Goal: Check status

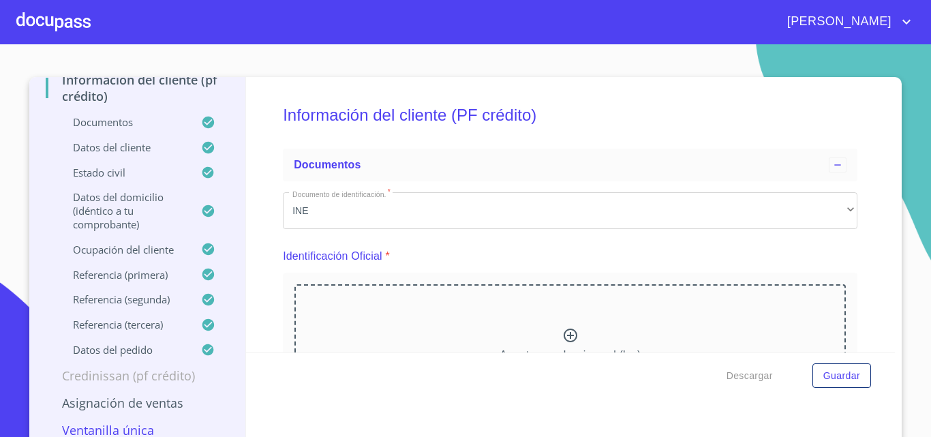
scroll to position [12, 0]
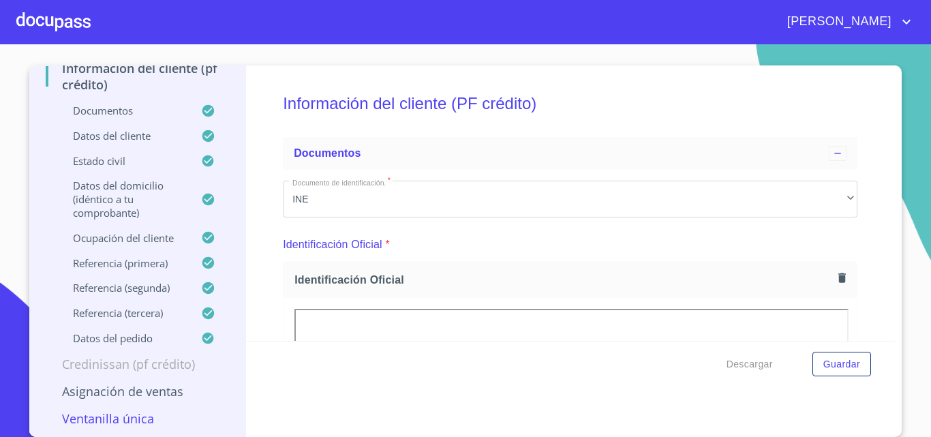
click at [67, 15] on div at bounding box center [53, 22] width 74 height 44
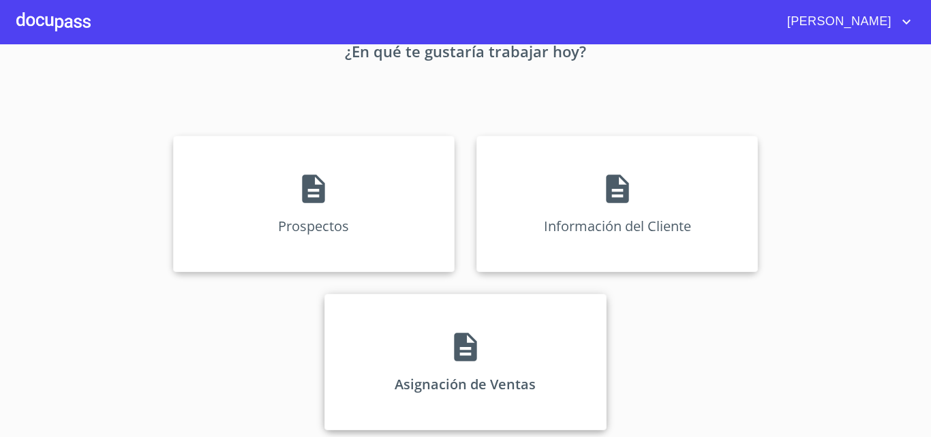
scroll to position [90, 0]
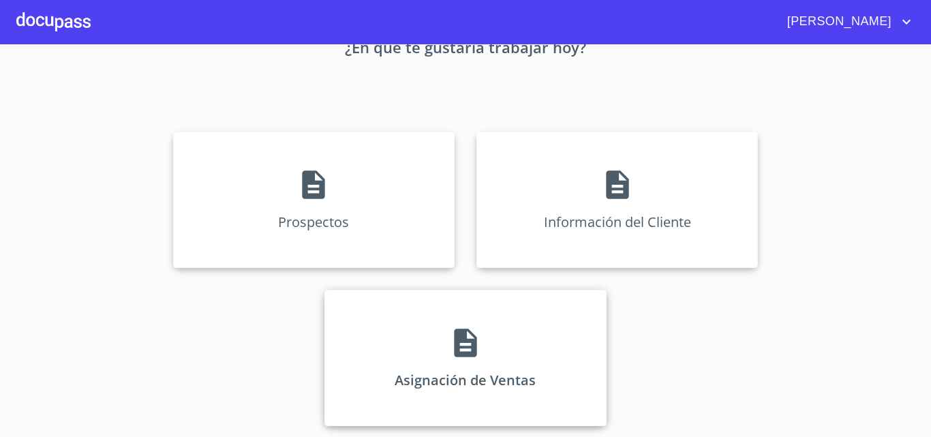
click at [465, 334] on icon at bounding box center [465, 343] width 34 height 34
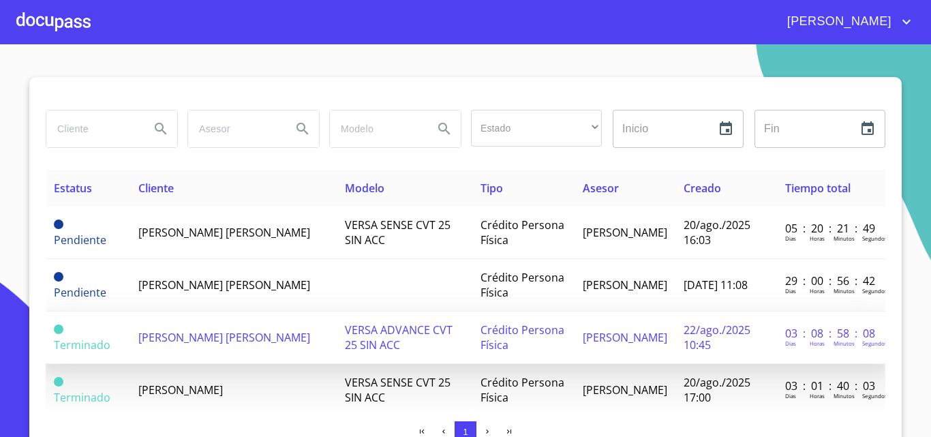
click at [204, 340] on td "[PERSON_NAME] [PERSON_NAME]" at bounding box center [233, 337] width 206 height 52
